Goal: Task Accomplishment & Management: Manage account settings

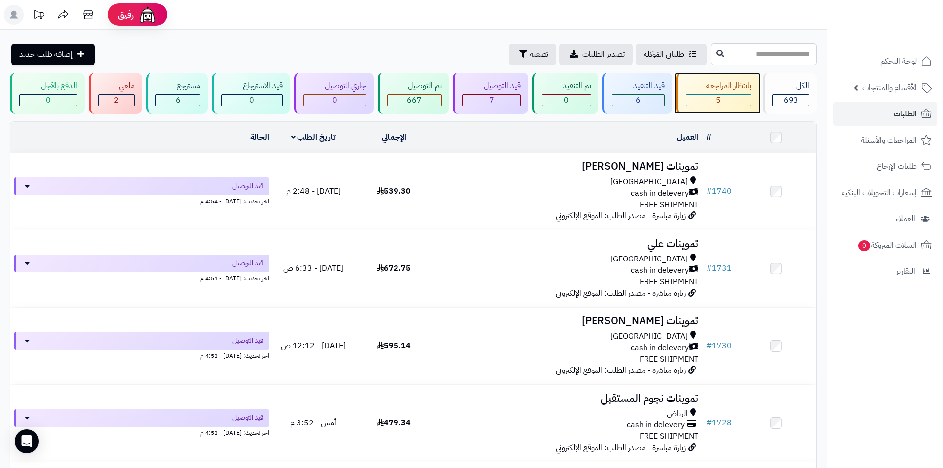
click at [700, 82] on div "بانتظار المراجعة" at bounding box center [719, 85] width 66 height 11
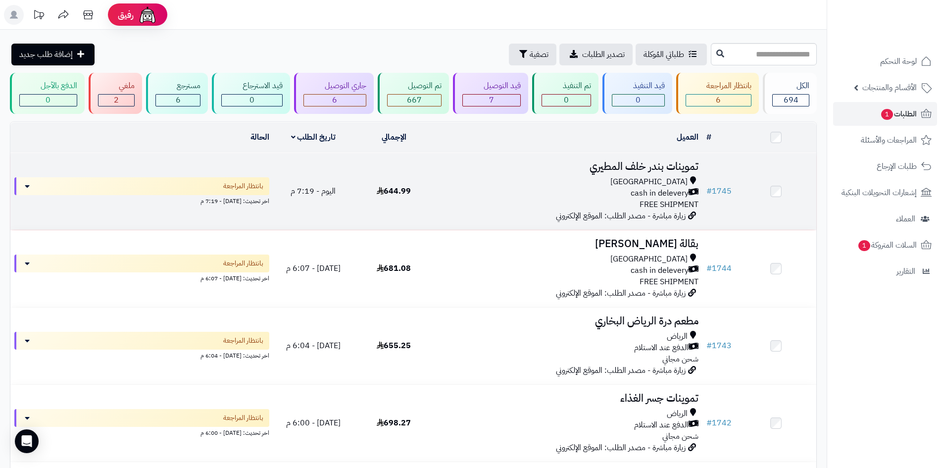
click at [553, 191] on div "cash in delevery" at bounding box center [568, 193] width 260 height 11
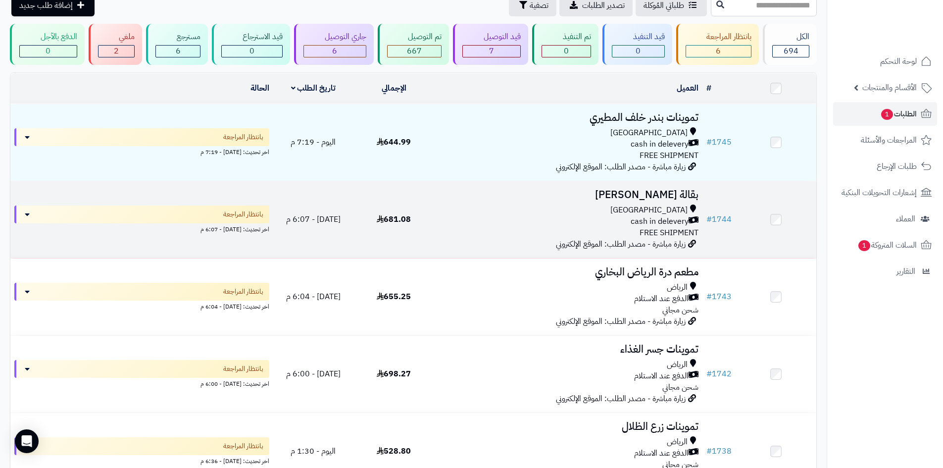
scroll to position [149, 0]
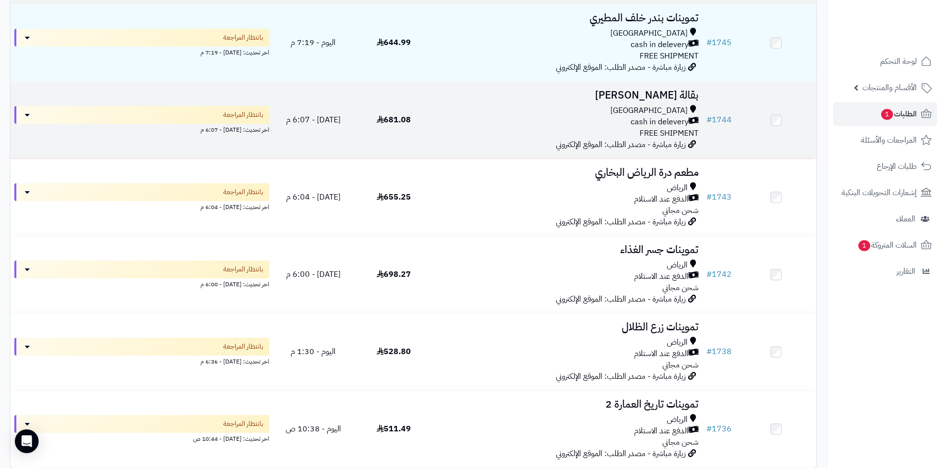
click at [622, 134] on div "[GEOGRAPHIC_DATA] cash in delevery FREE SHIPMENT" at bounding box center [568, 122] width 260 height 34
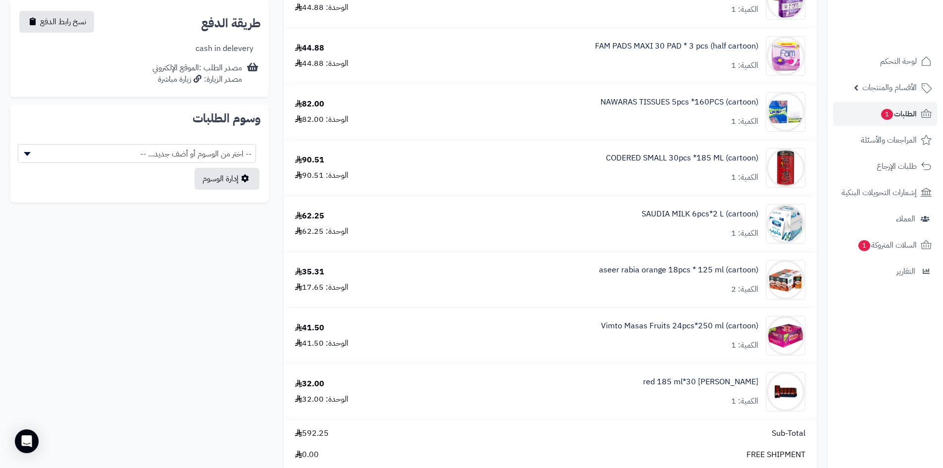
scroll to position [297, 0]
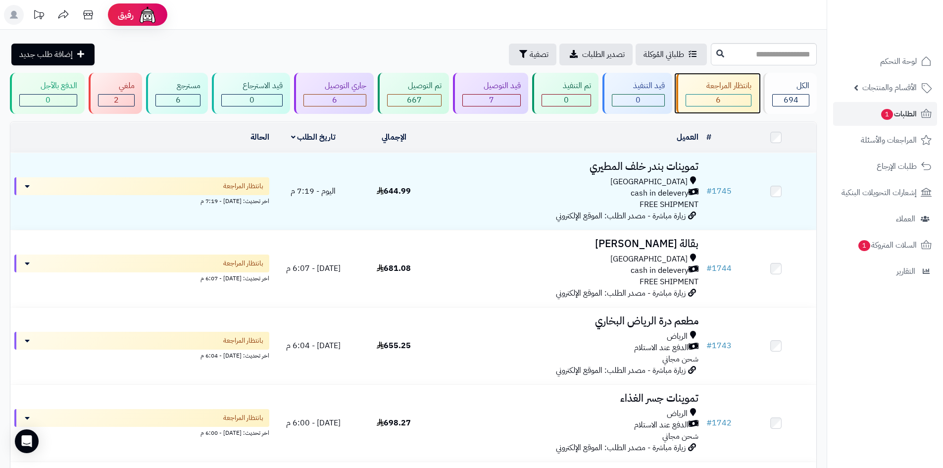
click at [739, 92] on div "بانتظار المراجعة 6" at bounding box center [717, 93] width 83 height 41
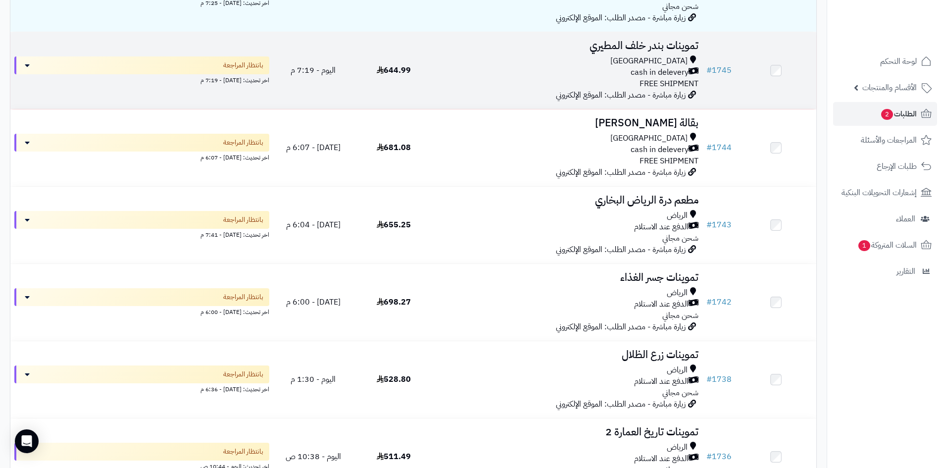
scroll to position [322, 0]
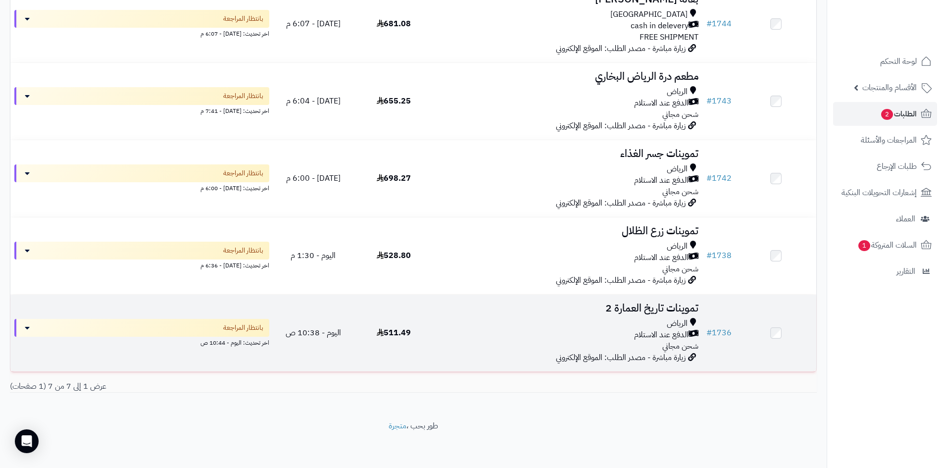
click at [575, 322] on div "الرياض" at bounding box center [568, 323] width 260 height 11
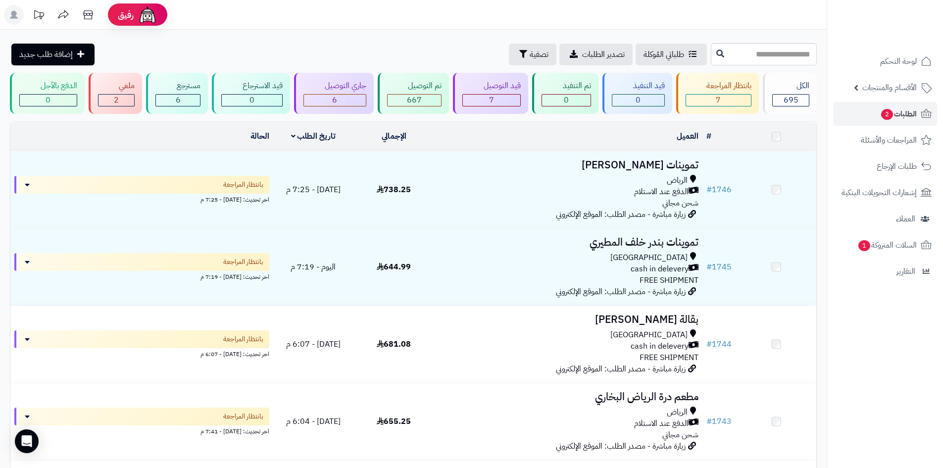
scroll to position [322, 0]
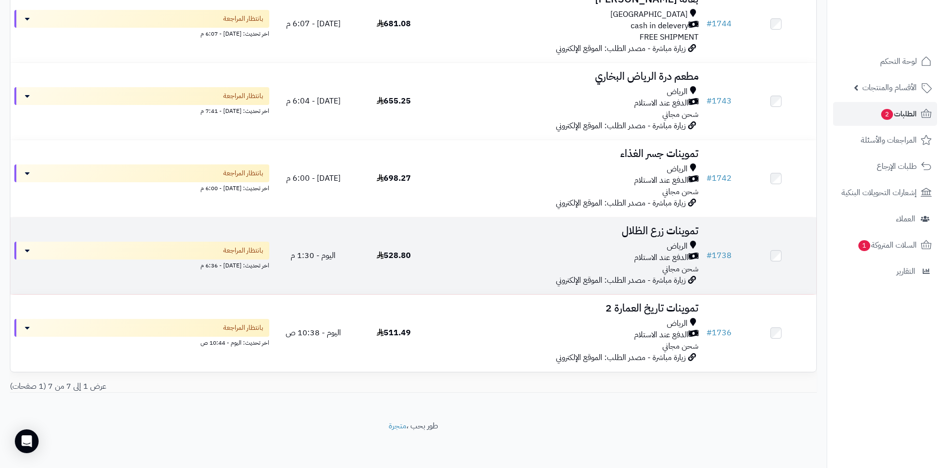
click at [632, 255] on div "الدفع عند الاستلام" at bounding box center [568, 257] width 260 height 11
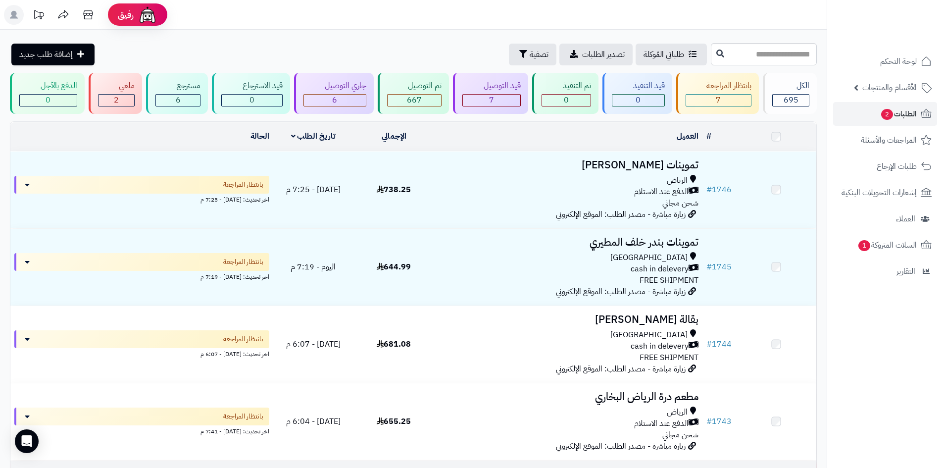
scroll to position [322, 0]
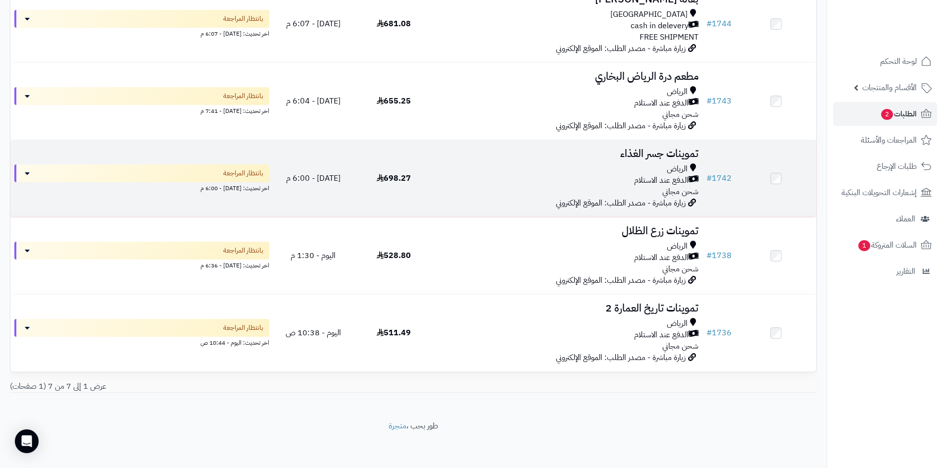
click at [631, 201] on span "زيارة مباشرة - مصدر الطلب: الموقع الإلكتروني" at bounding box center [621, 203] width 130 height 12
click at [608, 182] on div "الدفع عند الاستلام" at bounding box center [568, 180] width 260 height 11
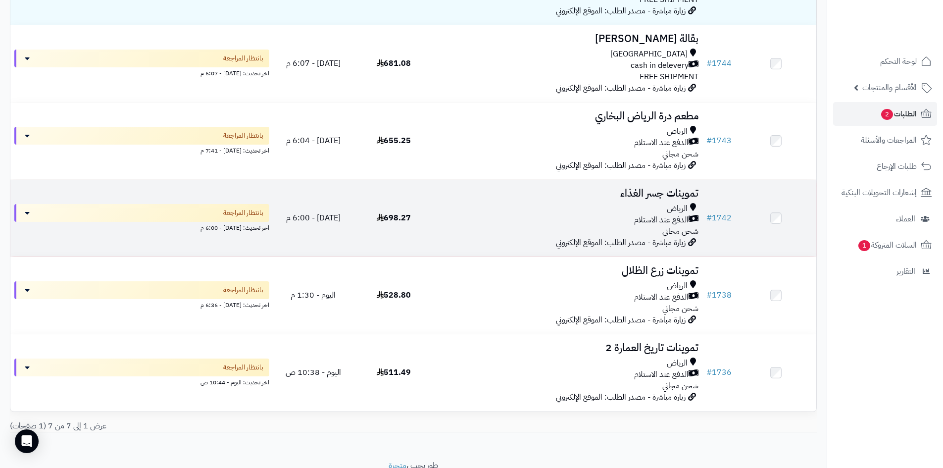
scroll to position [223, 0]
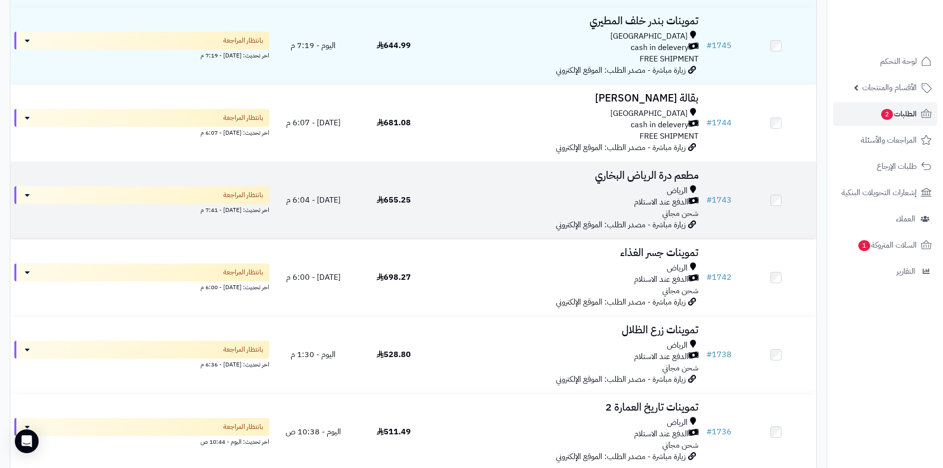
click at [641, 199] on span "الدفع عند الاستلام" at bounding box center [661, 202] width 54 height 11
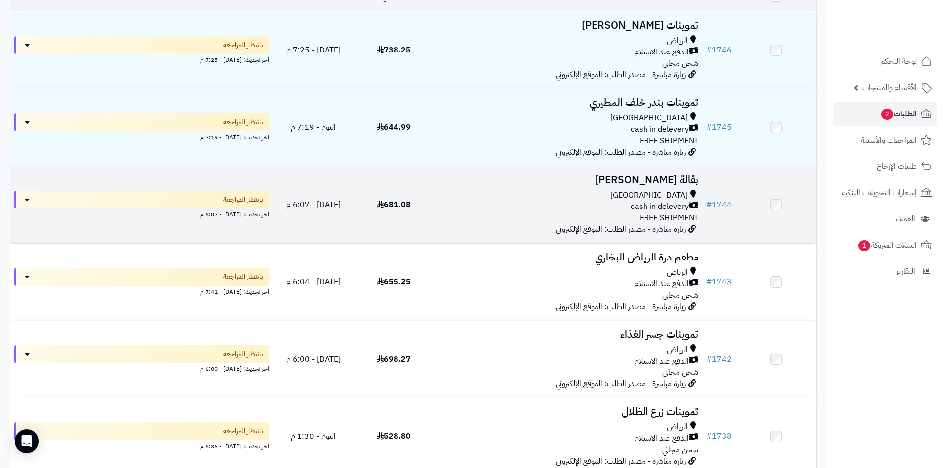
scroll to position [124, 0]
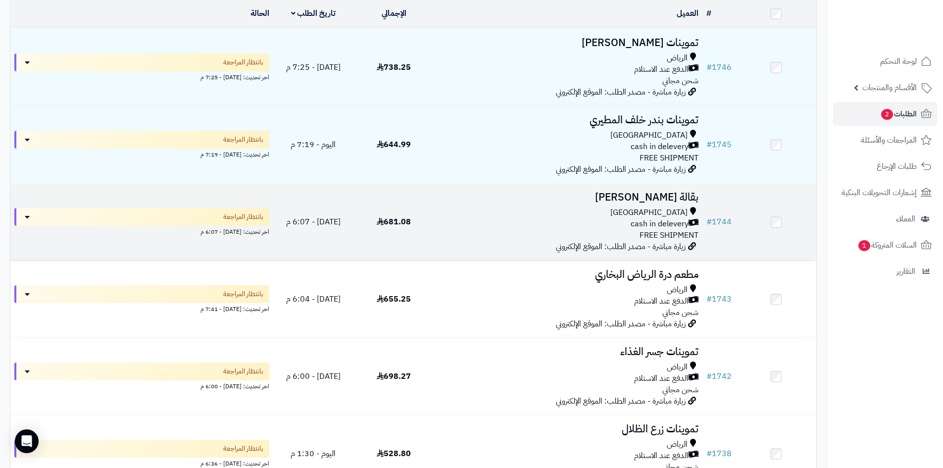
click at [618, 210] on div "Riyadh" at bounding box center [568, 212] width 260 height 11
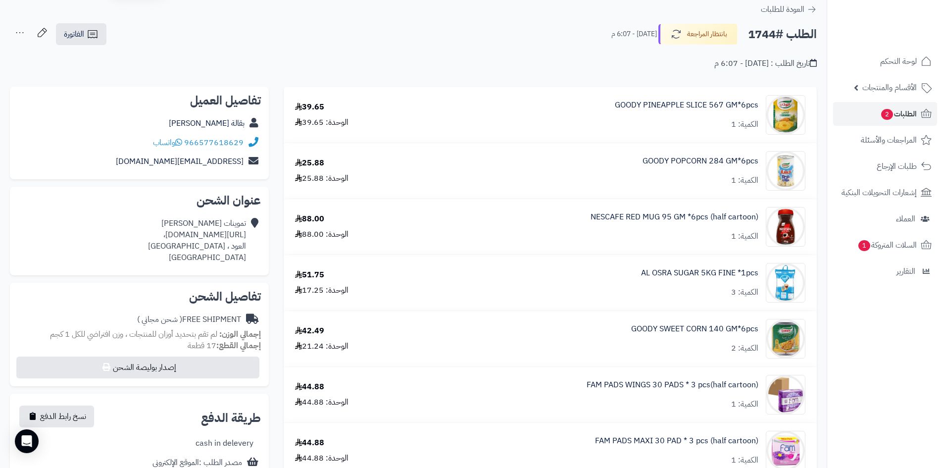
scroll to position [50, 0]
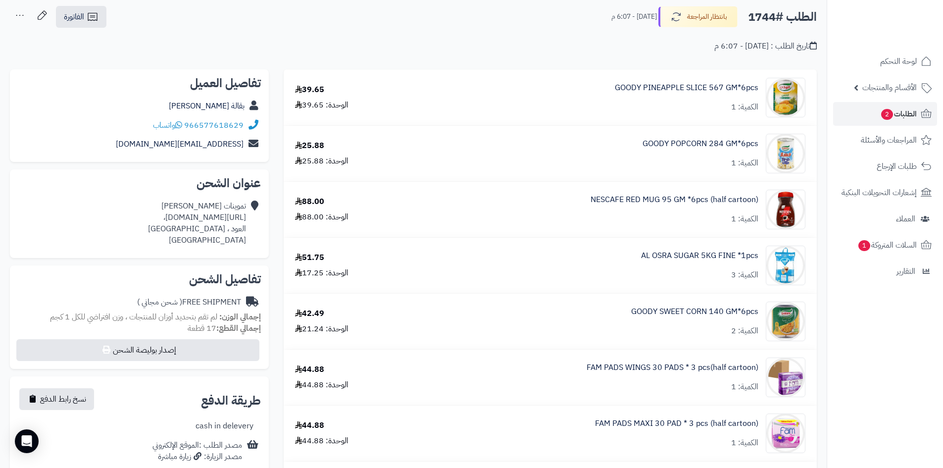
click at [831, 29] on div at bounding box center [885, 21] width 116 height 43
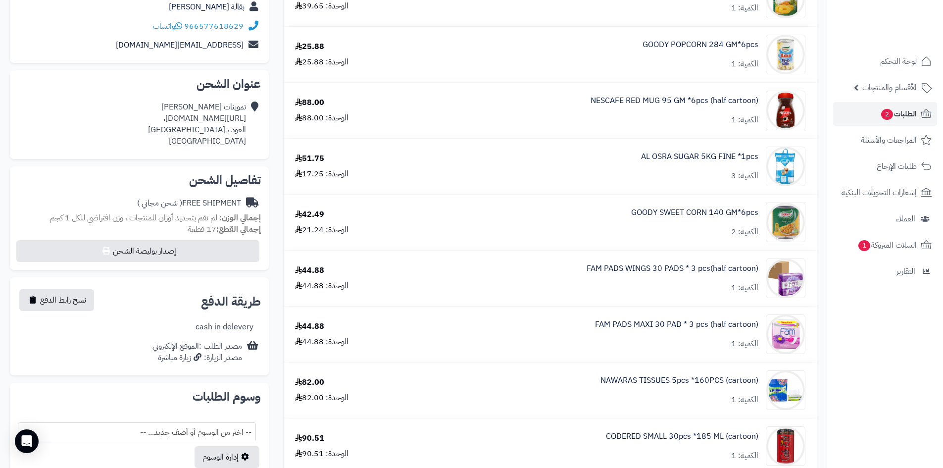
scroll to position [198, 0]
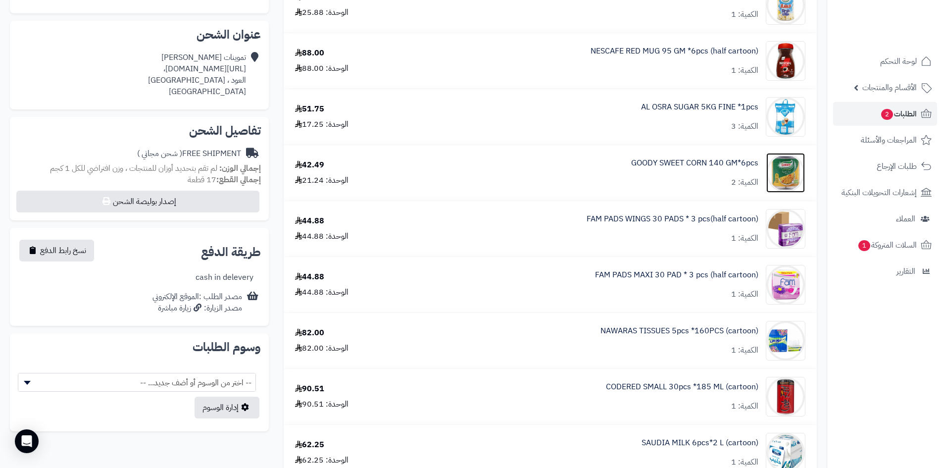
click at [784, 179] on img at bounding box center [786, 173] width 39 height 40
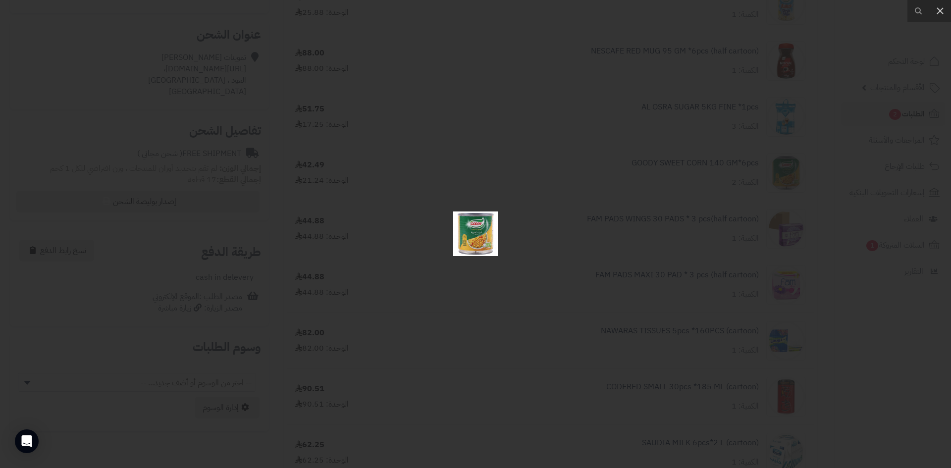
click at [674, 200] on div at bounding box center [475, 234] width 951 height 468
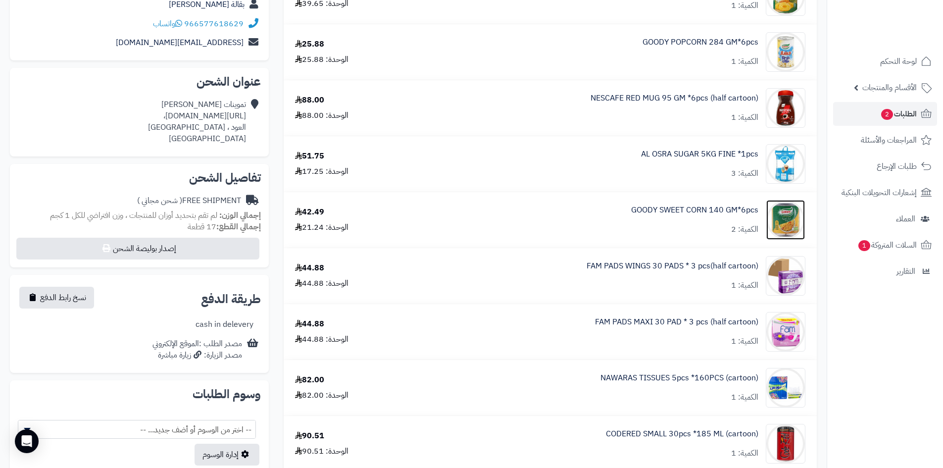
scroll to position [0, 0]
